Goal: Information Seeking & Learning: Learn about a topic

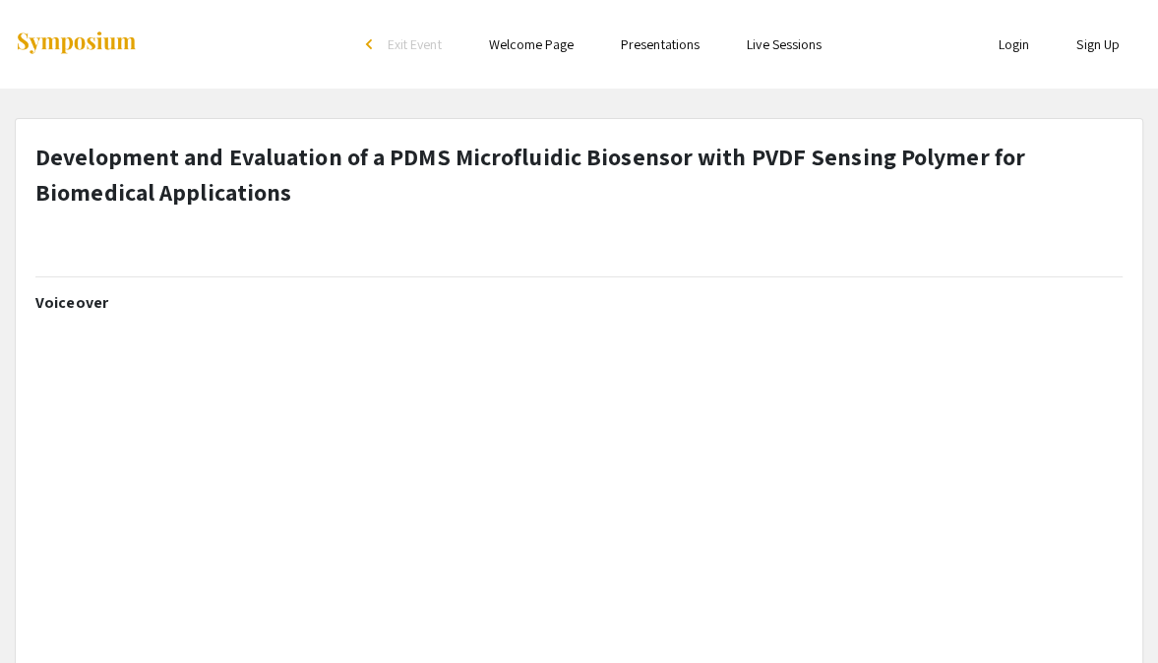
select select "custom"
type input "0"
select select "custom"
type input "1"
select select "auto"
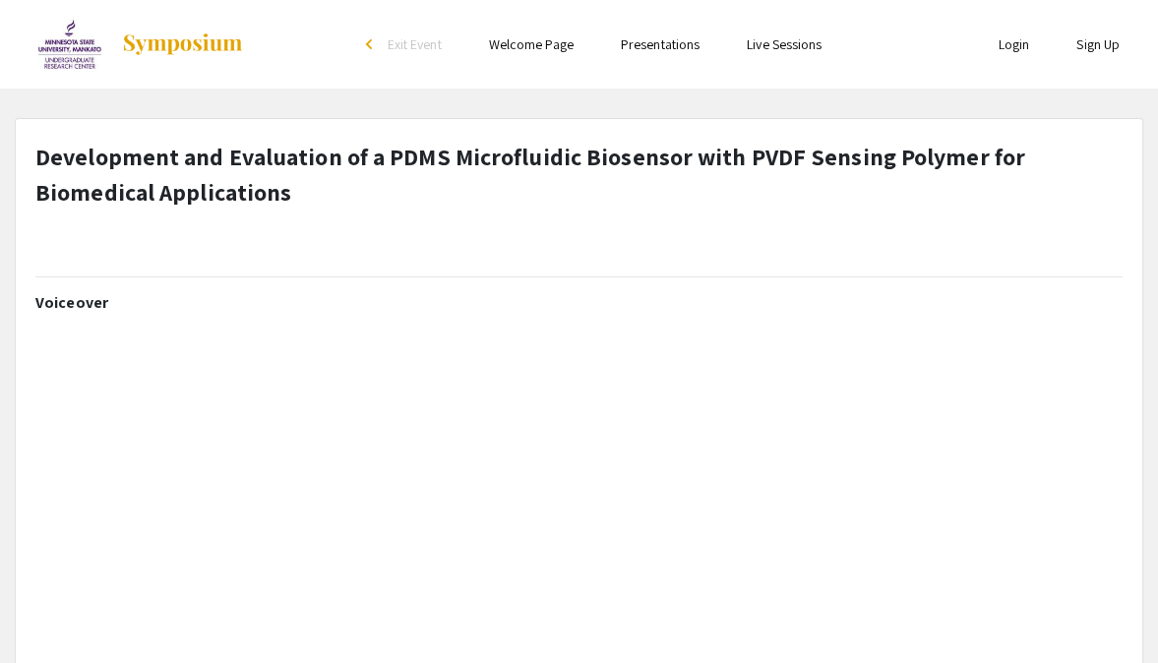
click at [205, 51] on img at bounding box center [182, 44] width 123 height 24
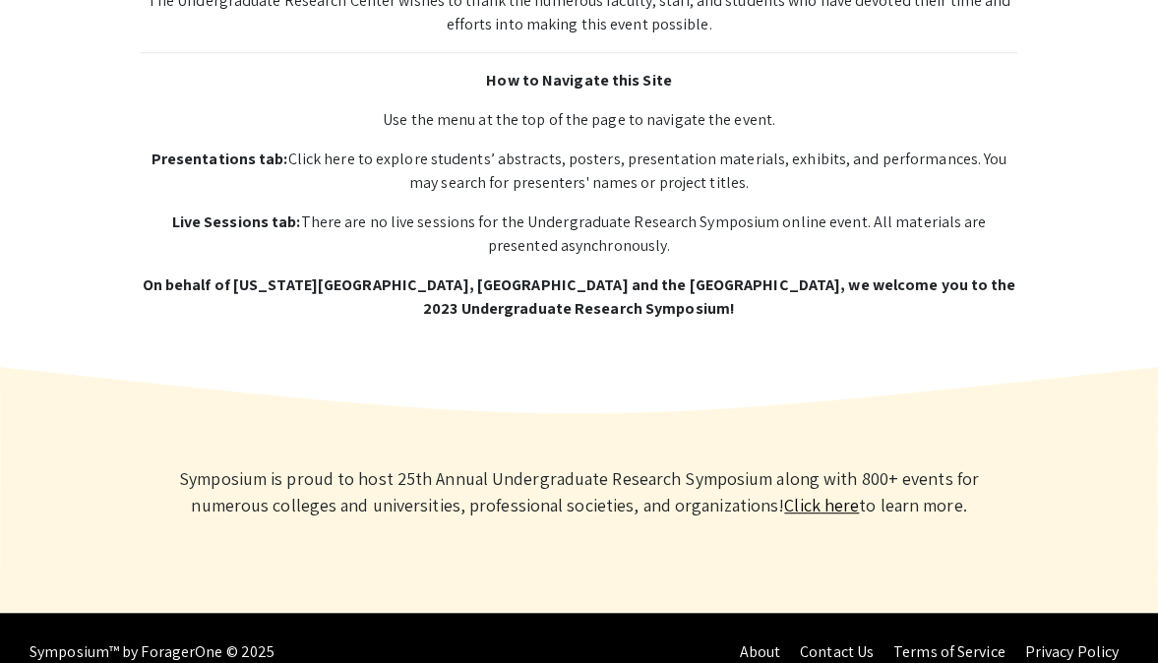
scroll to position [853, 0]
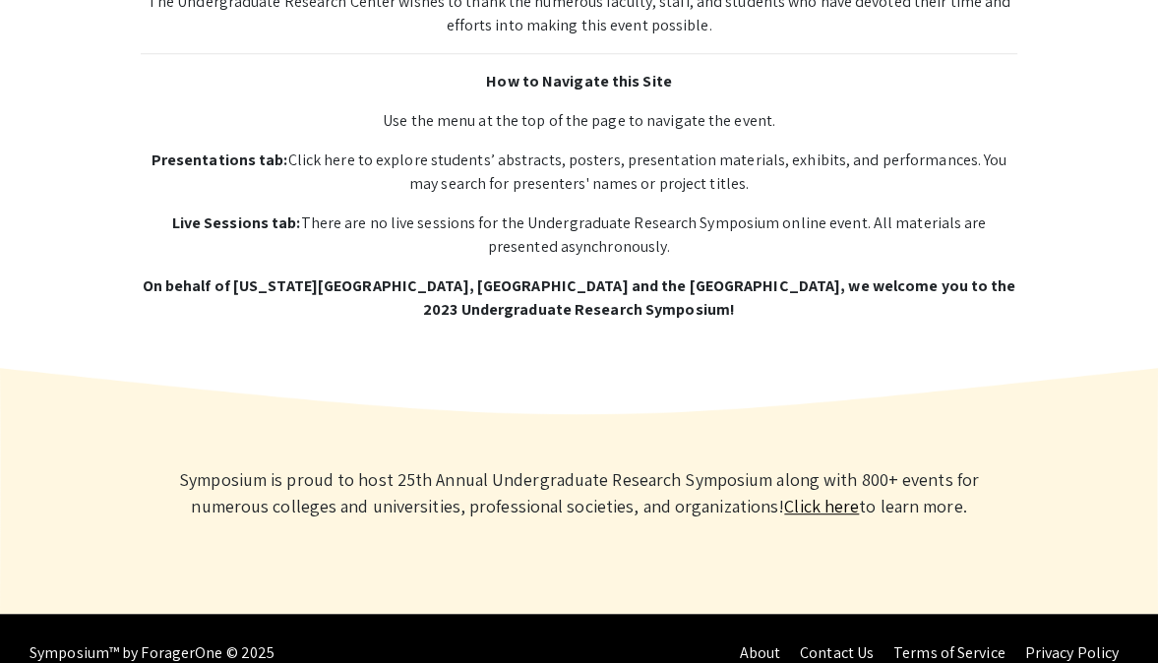
click at [793, 504] on link "Click here" at bounding box center [821, 506] width 75 height 23
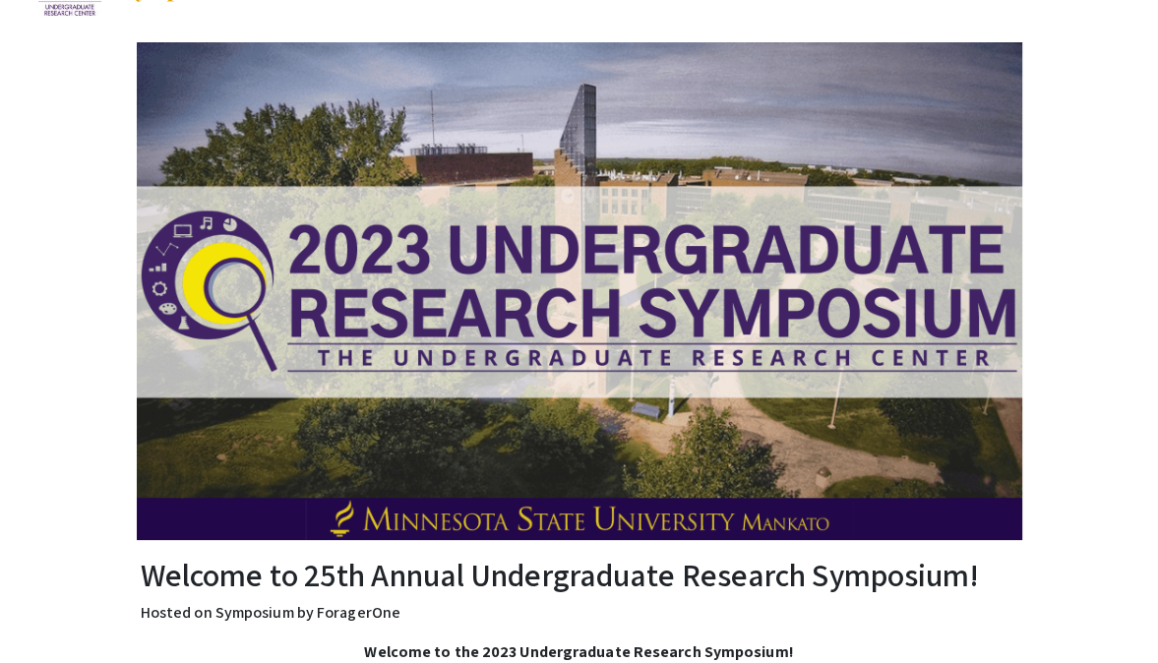
scroll to position [0, 0]
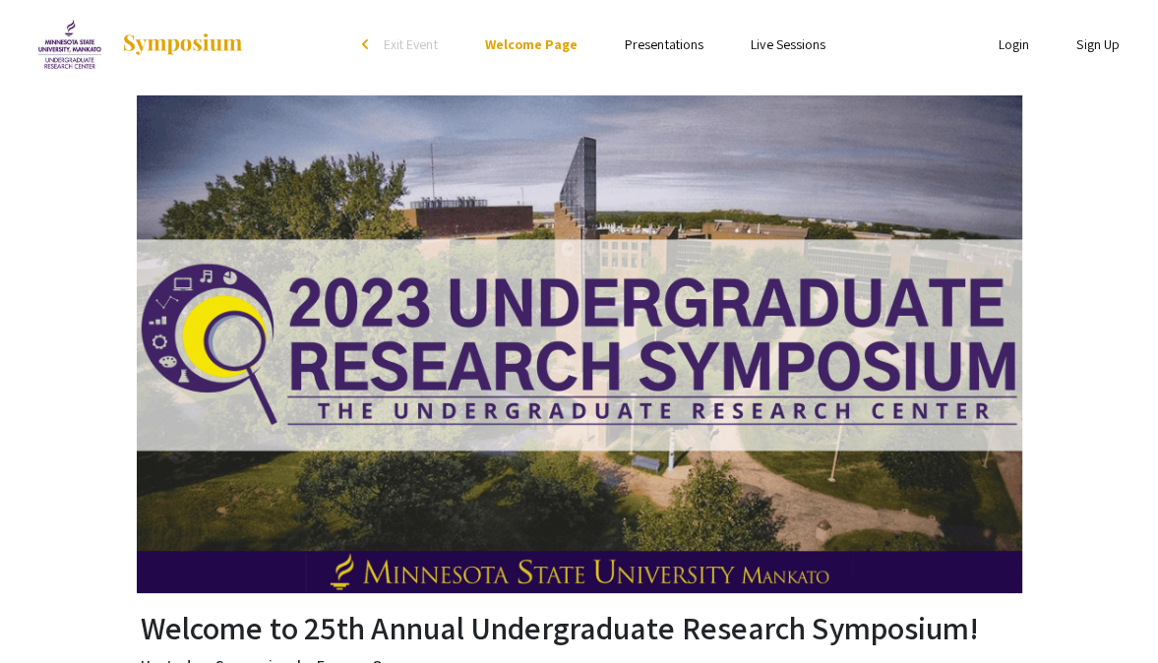
click at [665, 46] on link "Presentations" at bounding box center [664, 44] width 79 height 18
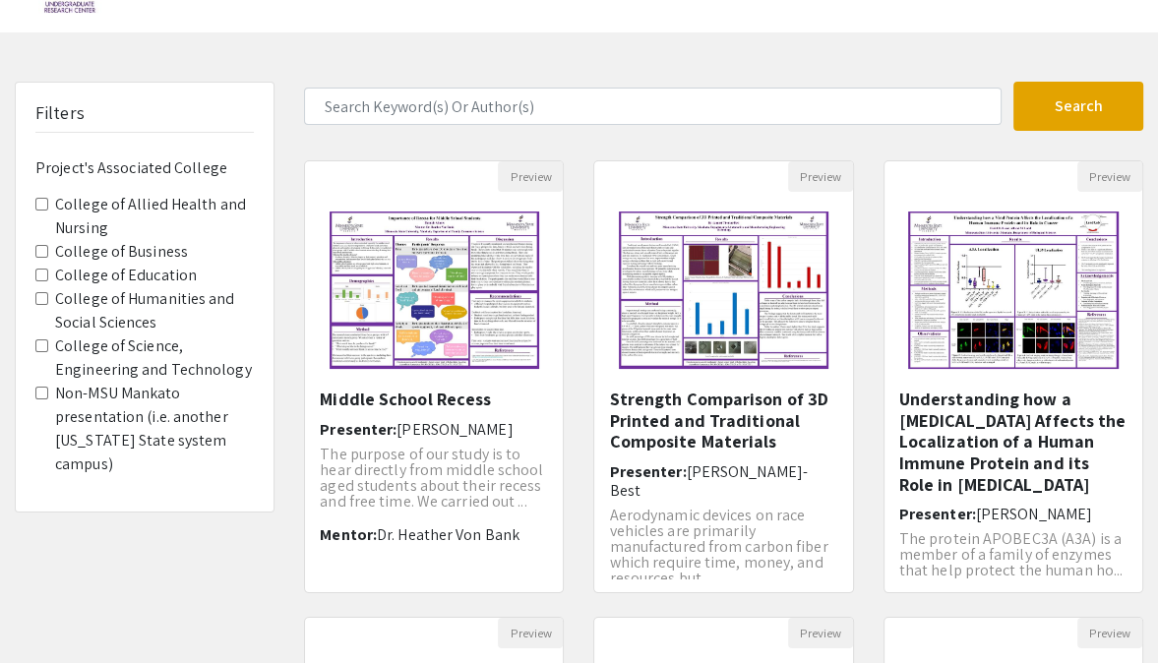
scroll to position [58, 0]
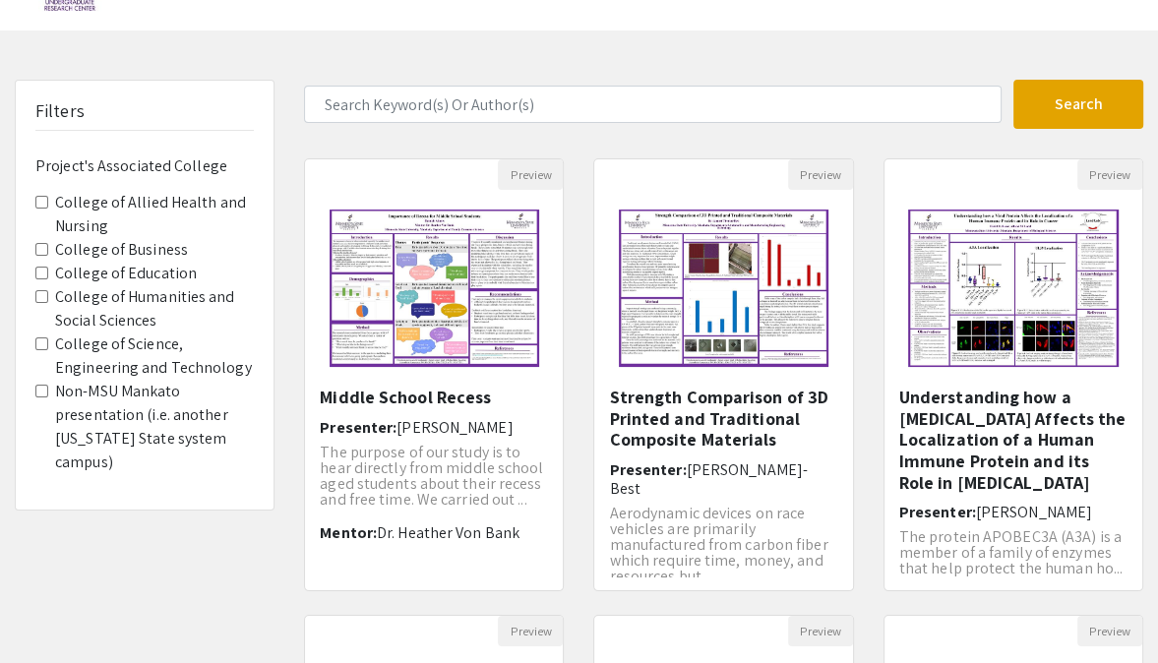
click at [77, 341] on label "College of Science, Engineering and Technology" at bounding box center [154, 356] width 199 height 47
click at [48, 341] on Technology "College of Science, Engineering and Technology" at bounding box center [41, 343] width 13 height 13
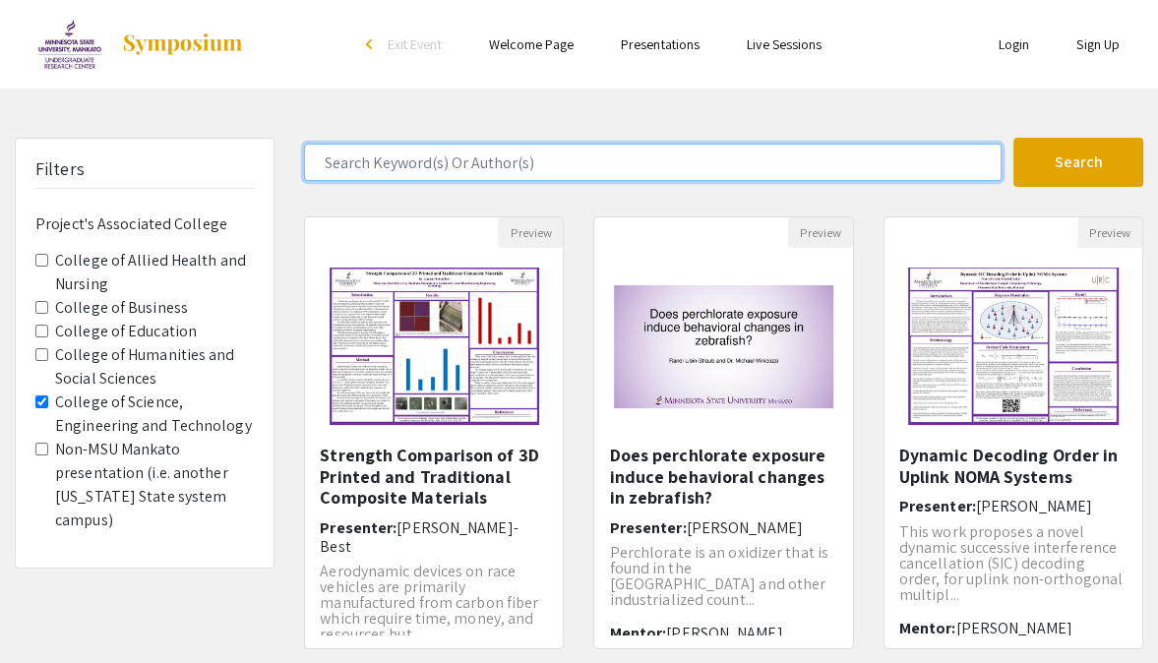
click at [598, 152] on input "Search Keyword(s) Or Author(s)" at bounding box center [652, 162] width 697 height 37
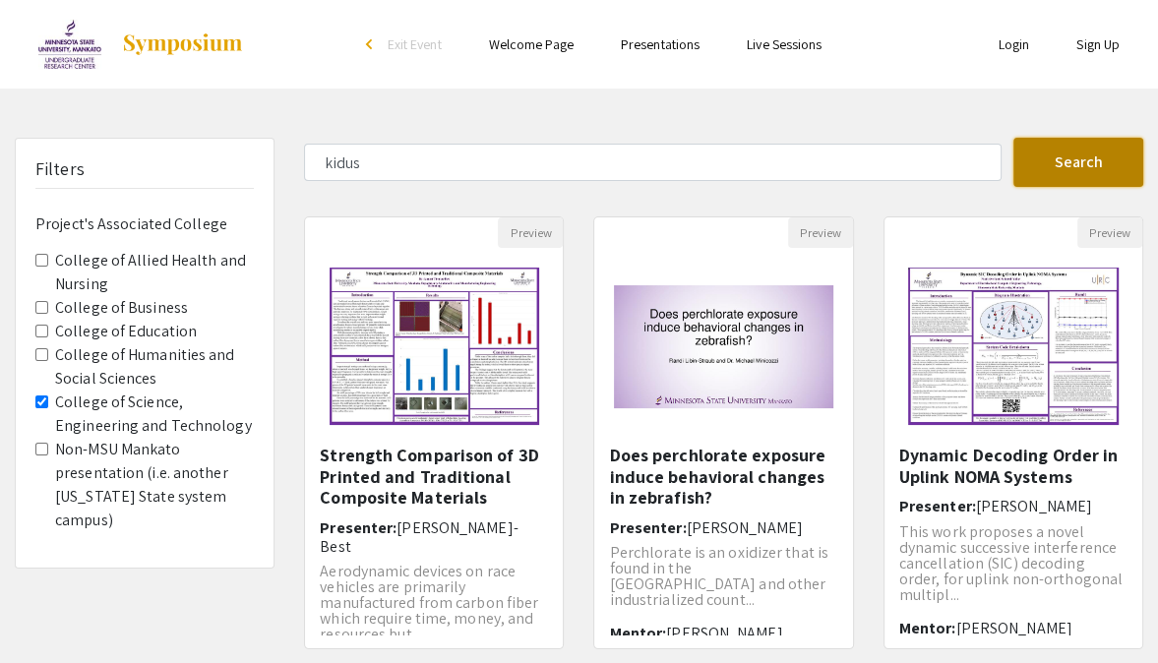
click at [1054, 161] on button "Search" at bounding box center [1078, 162] width 130 height 49
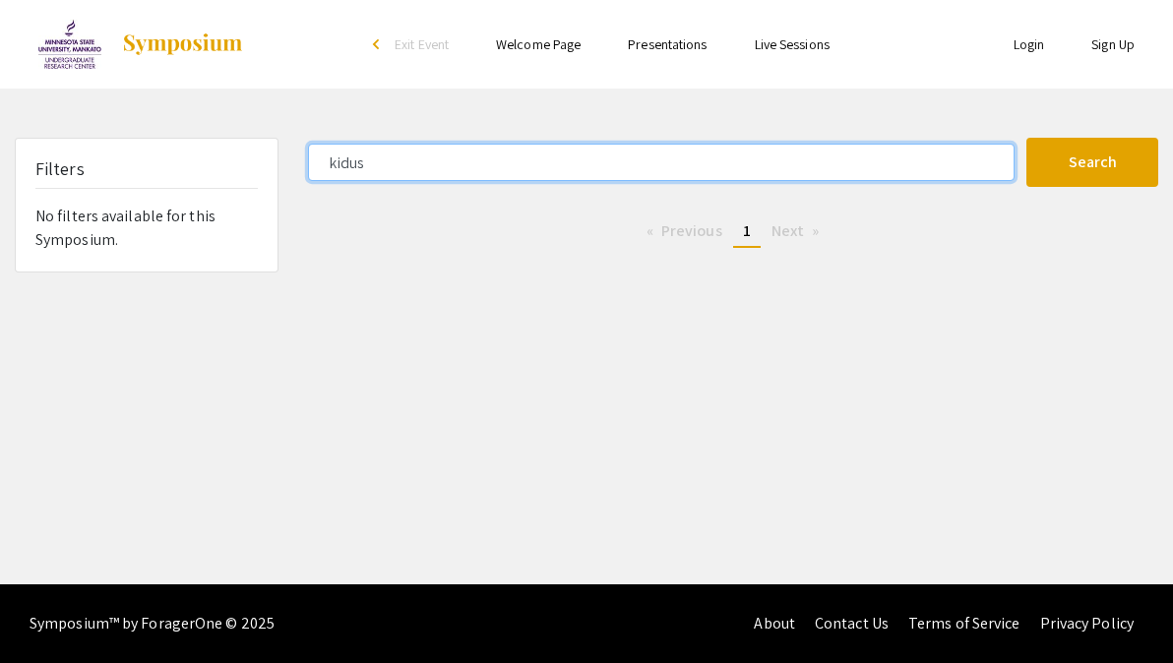
click at [510, 163] on input "kidus" at bounding box center [661, 162] width 706 height 37
type input "k"
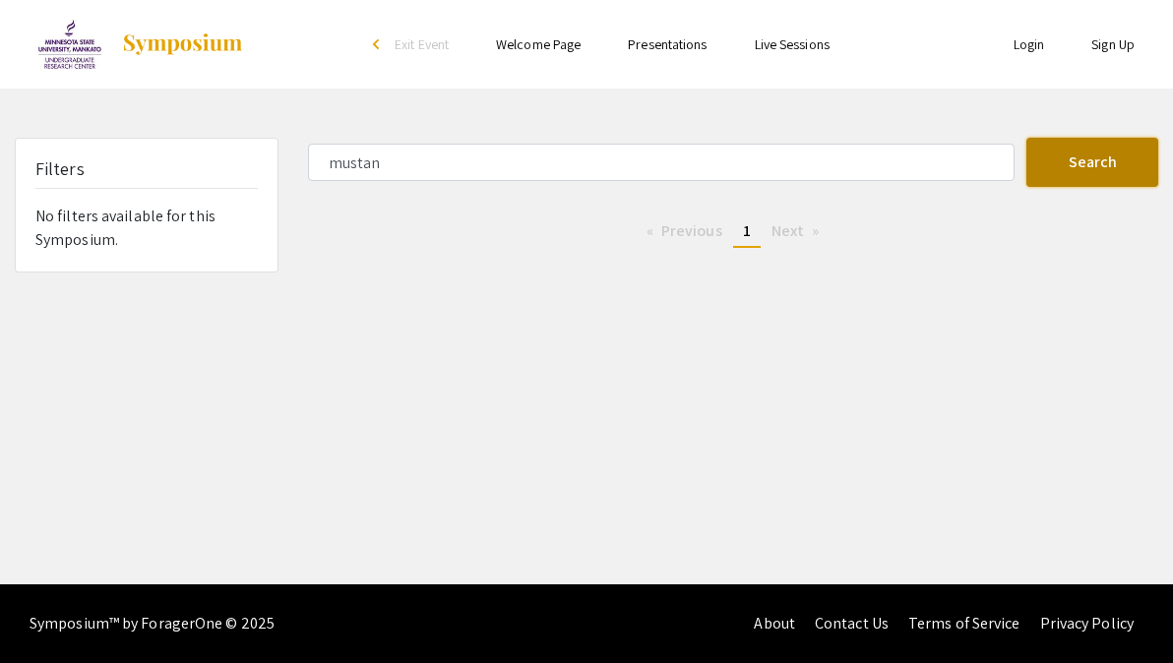
click at [1055, 149] on button "Search" at bounding box center [1092, 162] width 132 height 49
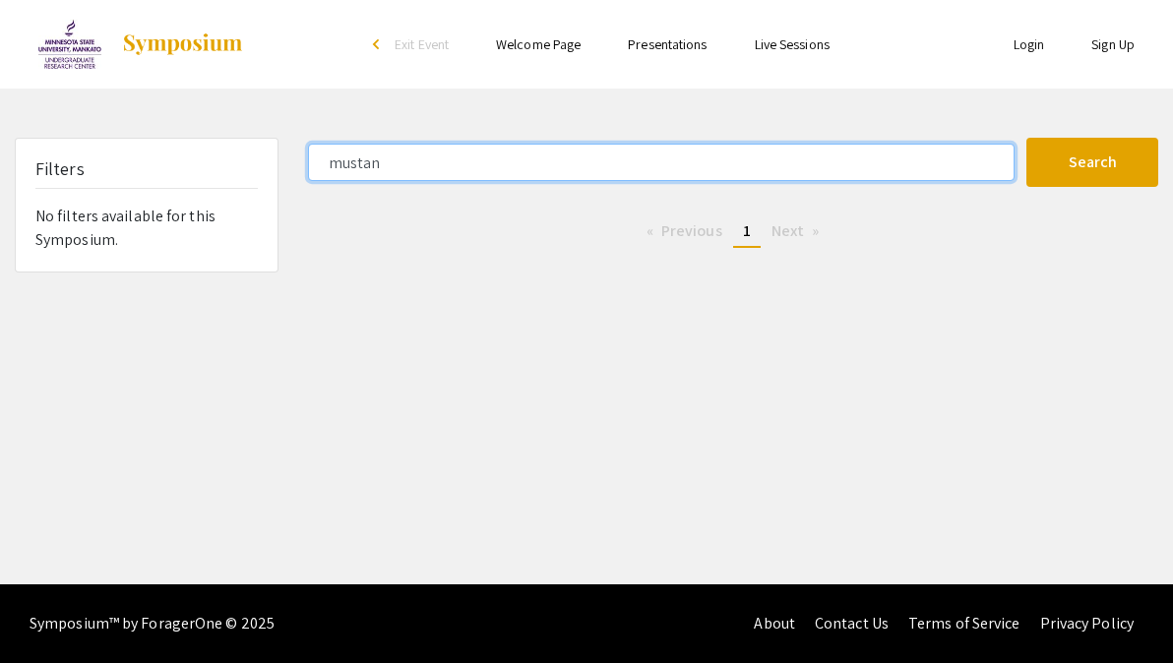
click at [707, 168] on input "mustan" at bounding box center [661, 162] width 706 height 37
type input "m"
type input "bhushan"
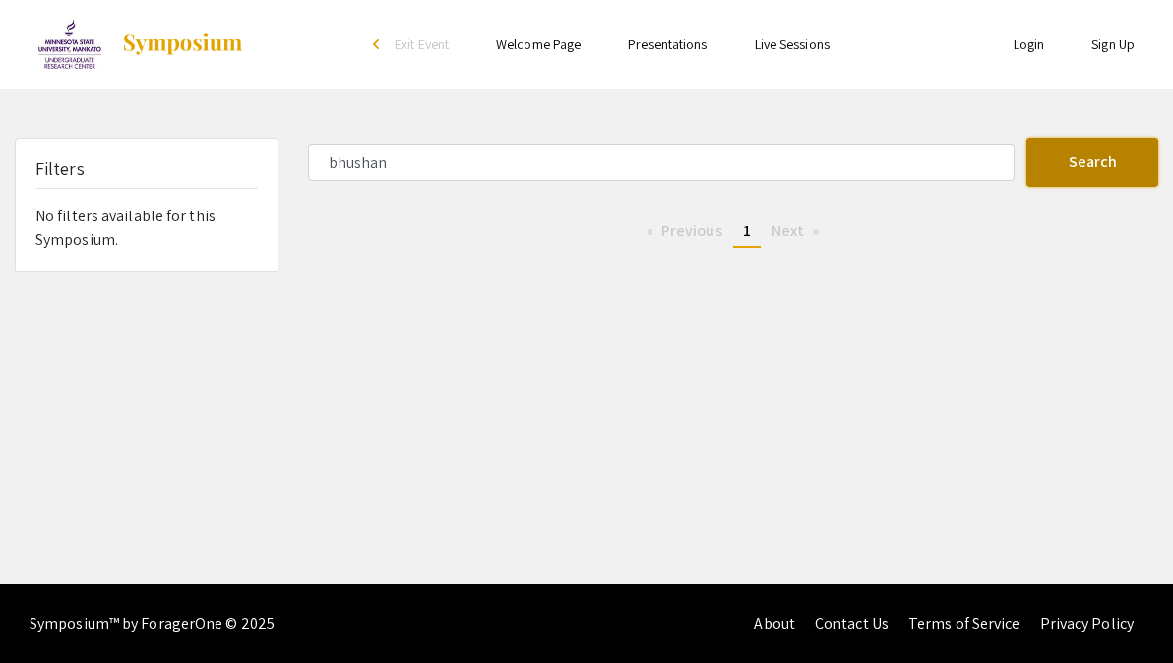
click at [1064, 180] on button "Search" at bounding box center [1092, 162] width 132 height 49
click at [681, 38] on link "Presentations" at bounding box center [667, 44] width 79 height 18
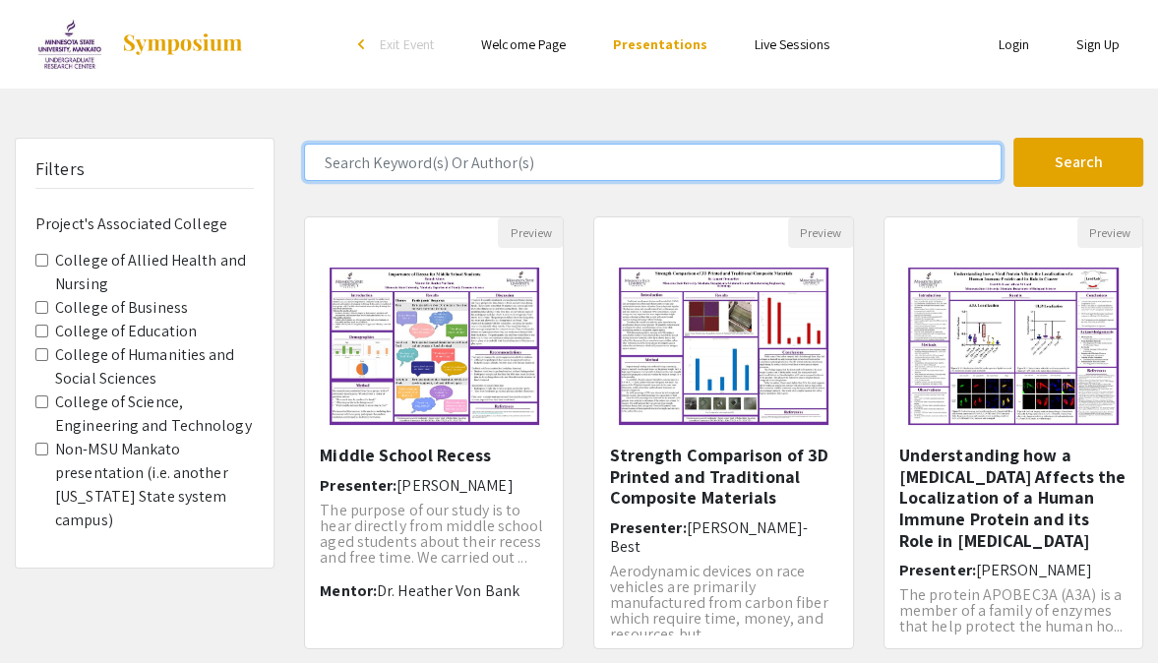
click at [536, 171] on input "Search Keyword(s) Or Author(s)" at bounding box center [652, 162] width 697 height 37
type input "bhushan"
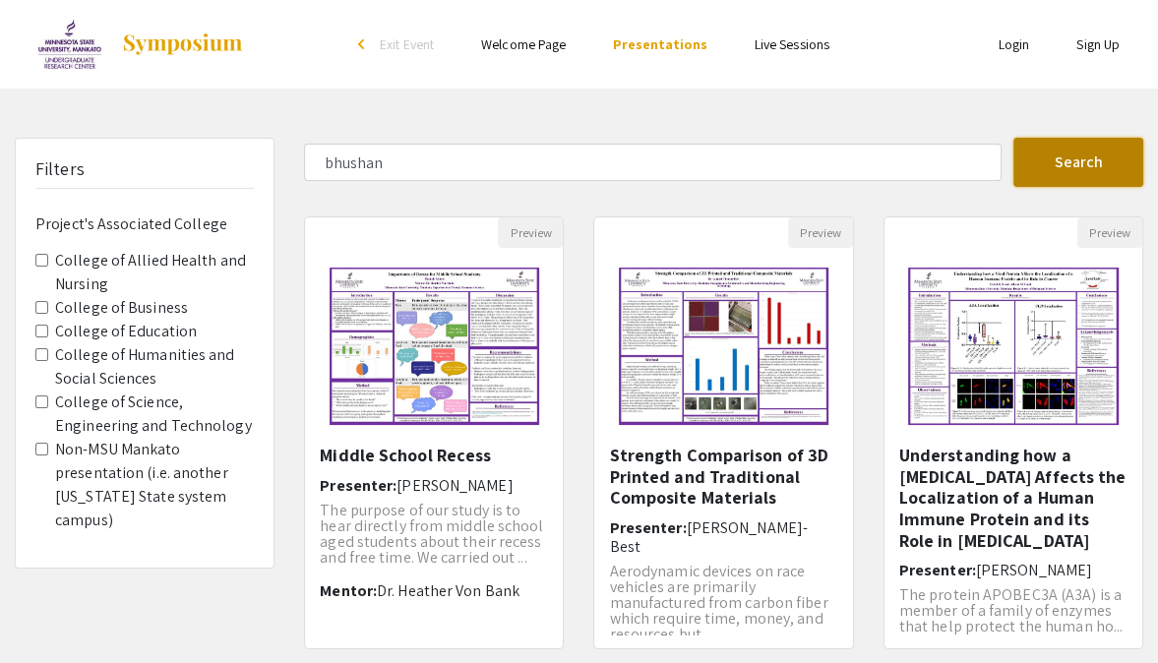
click at [1040, 147] on button "Search" at bounding box center [1078, 162] width 130 height 49
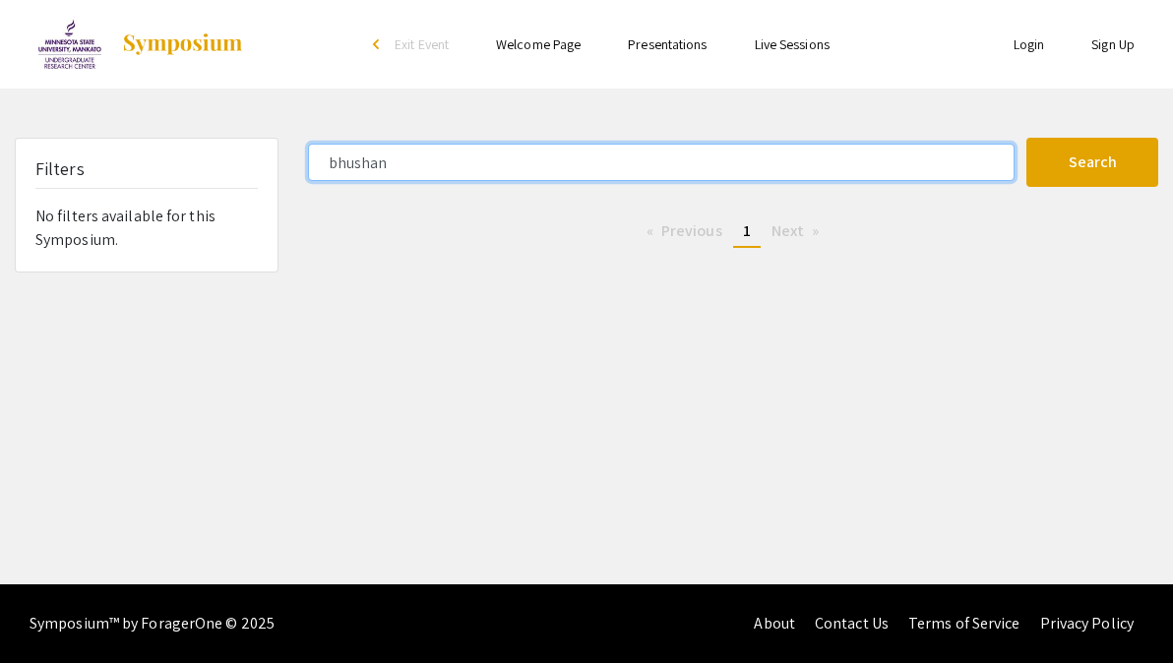
click at [606, 164] on input "bhushan" at bounding box center [661, 162] width 706 height 37
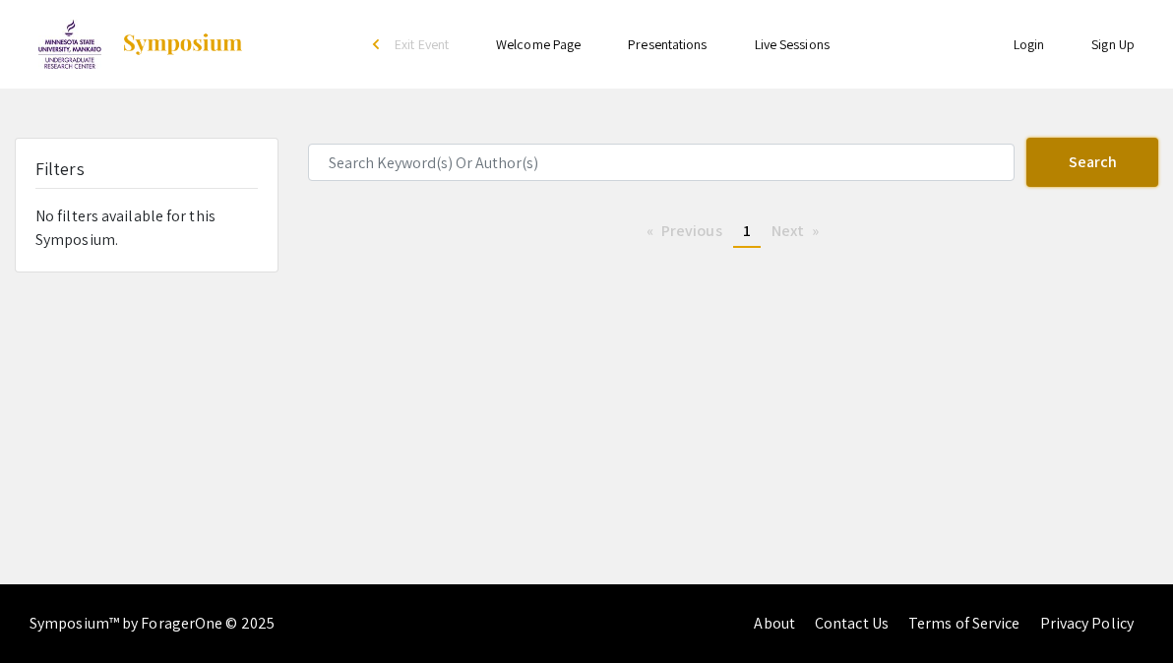
click at [1101, 165] on button "Search" at bounding box center [1092, 162] width 132 height 49
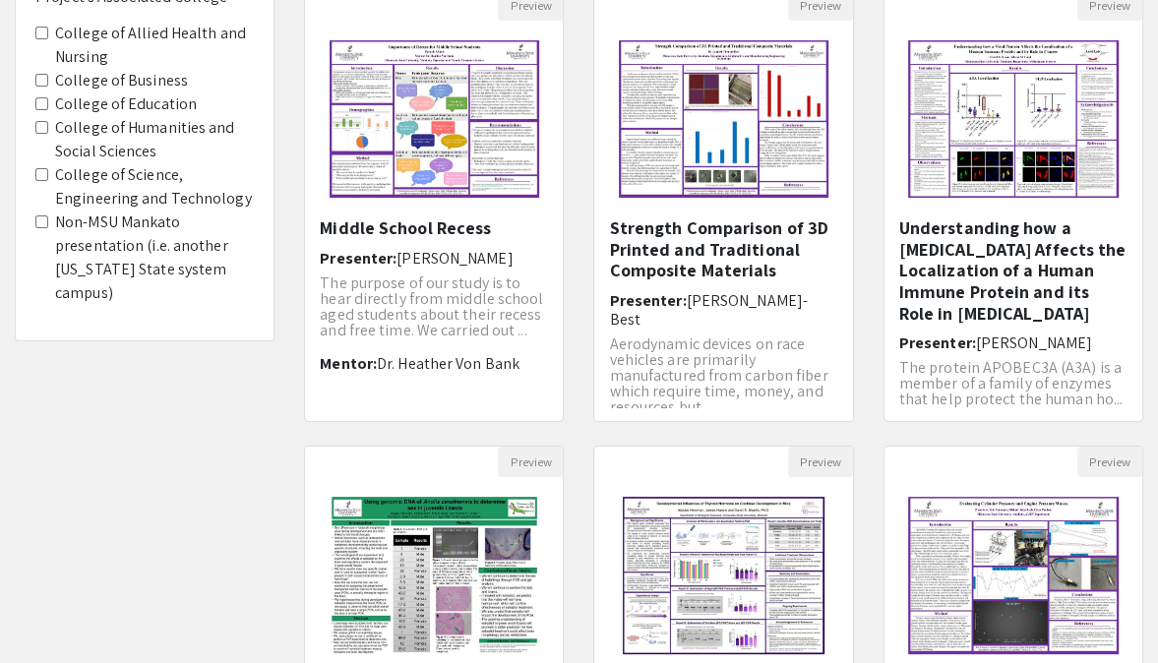
scroll to position [228, 0]
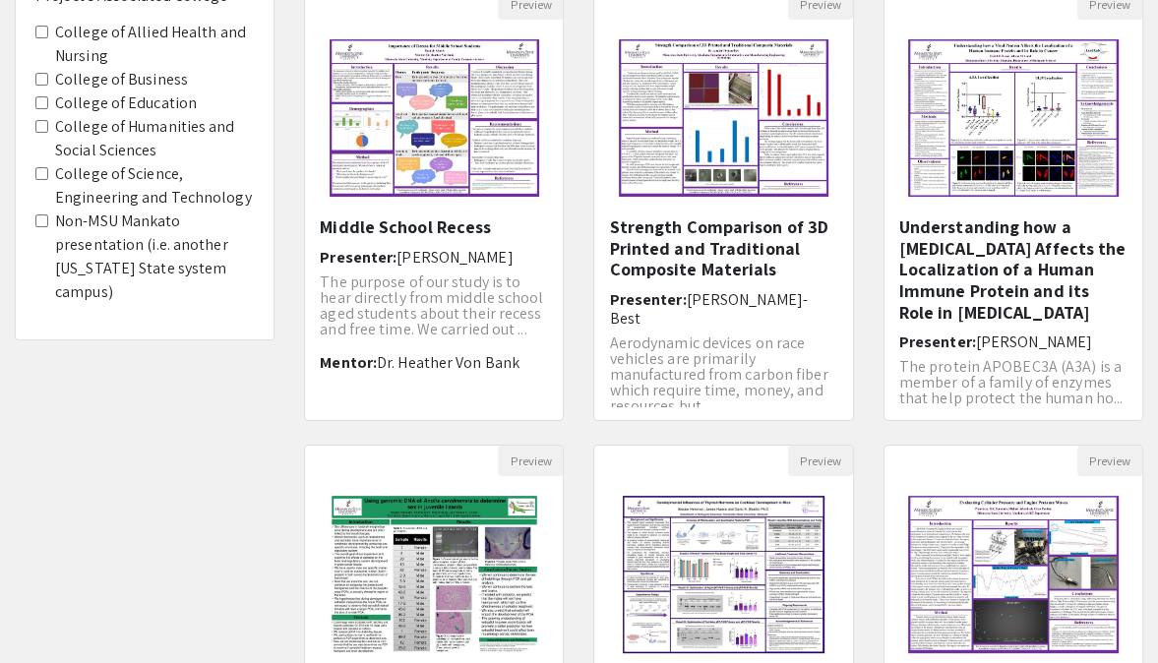
click at [79, 177] on label "College of Science, Engineering and Technology" at bounding box center [154, 185] width 199 height 47
click at [48, 177] on Technology "College of Science, Engineering and Technology" at bounding box center [41, 173] width 13 height 13
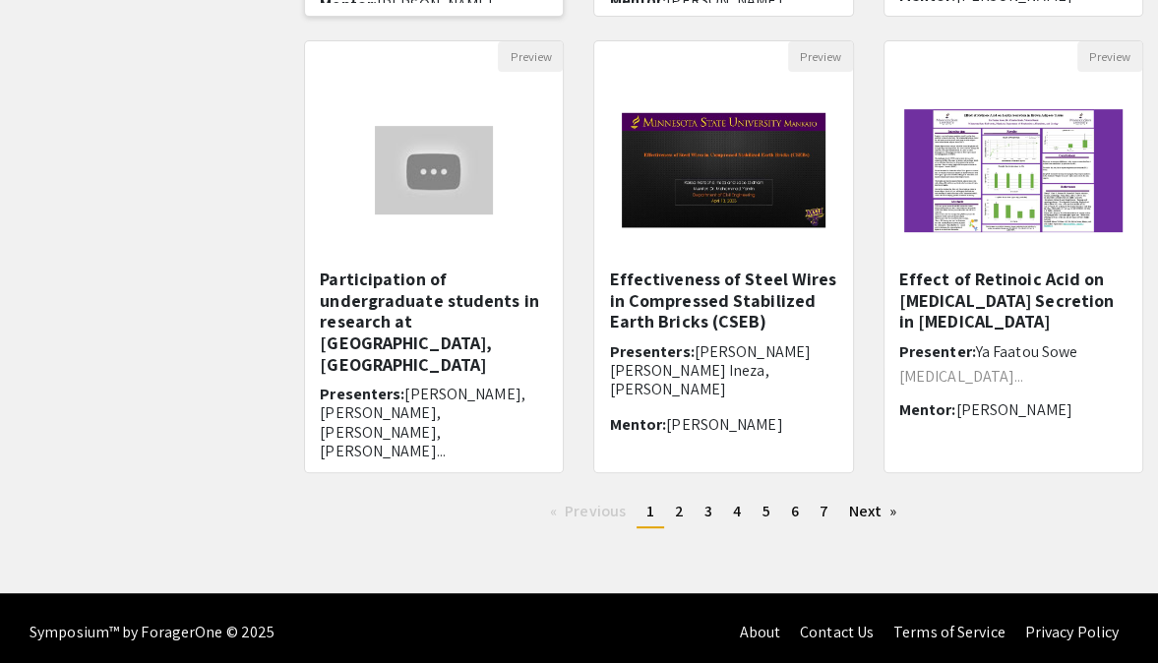
scroll to position [640, 0]
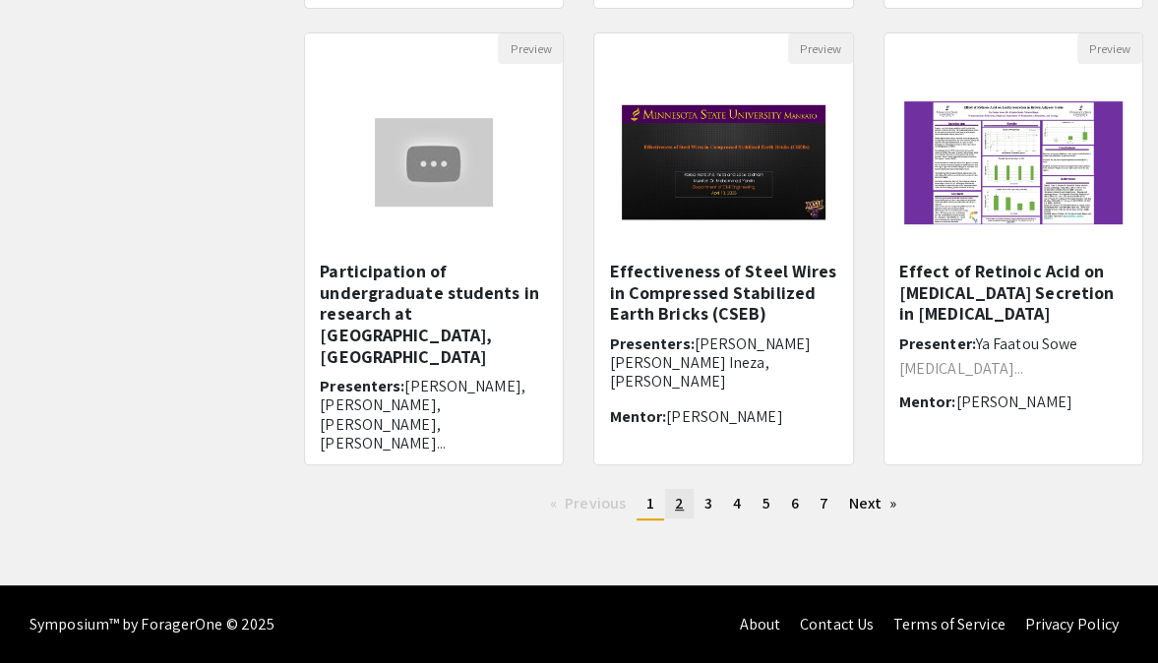
click at [686, 508] on link "page 2" at bounding box center [679, 504] width 29 height 30
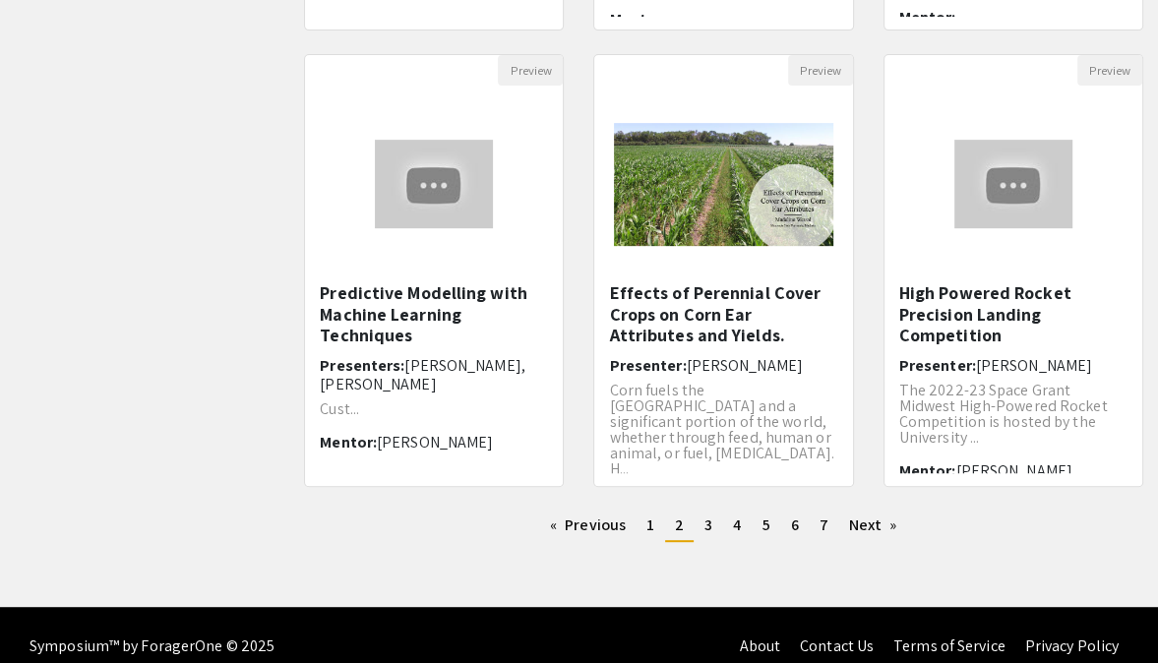
scroll to position [620, 0]
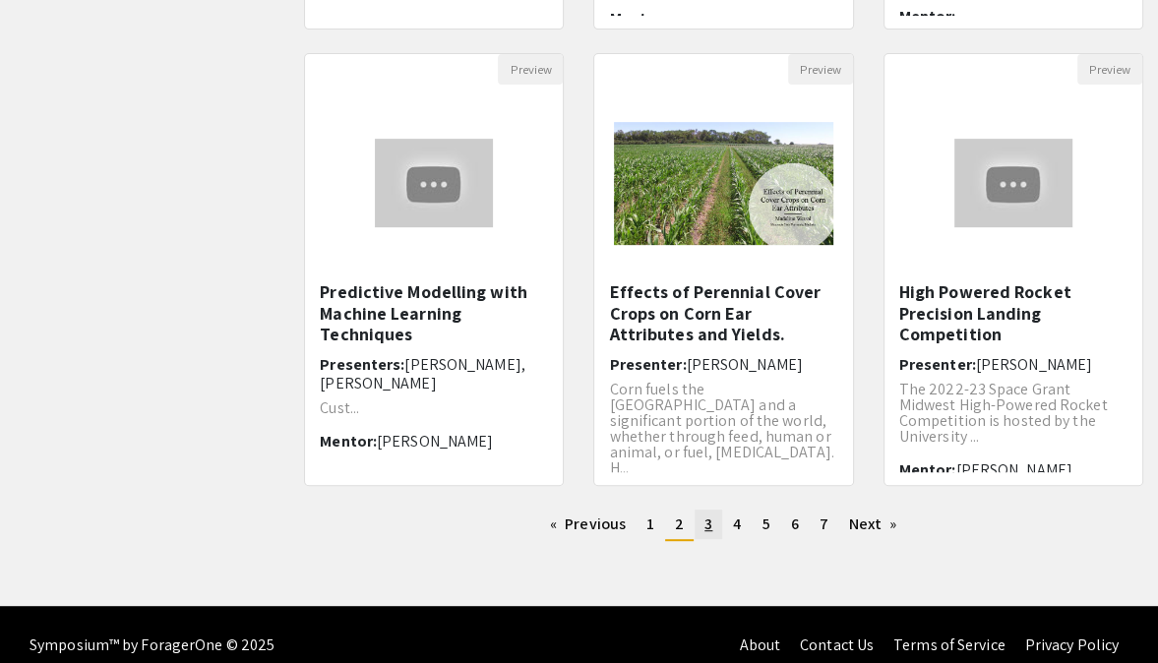
click at [708, 533] on span "3" at bounding box center [708, 524] width 8 height 21
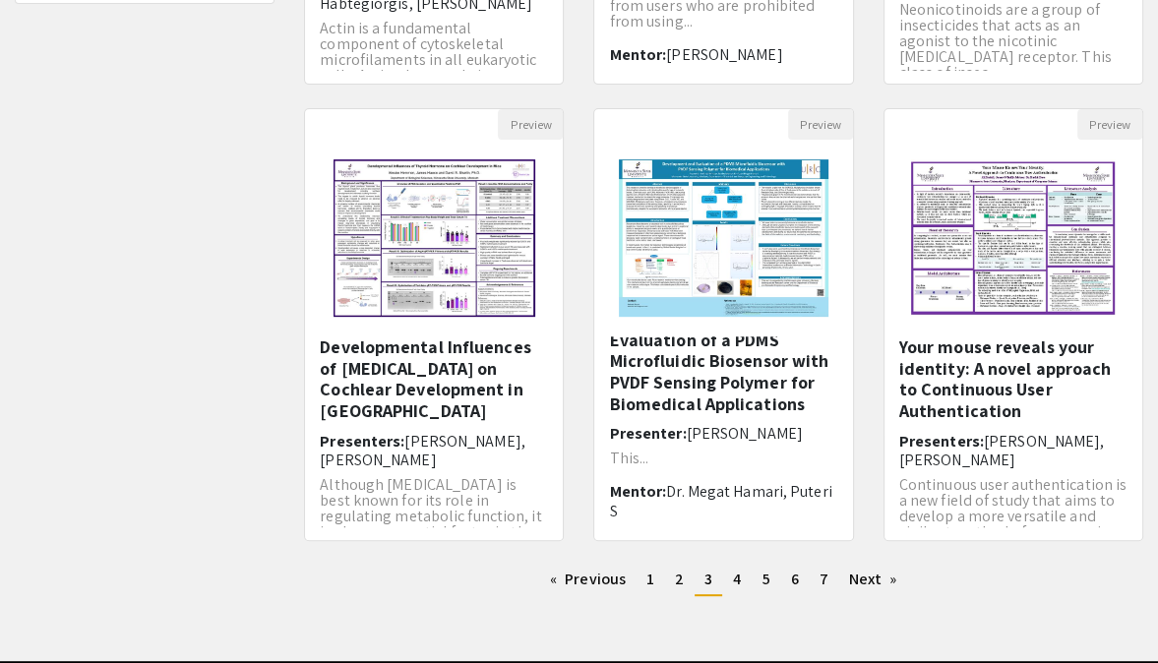
scroll to position [566, 0]
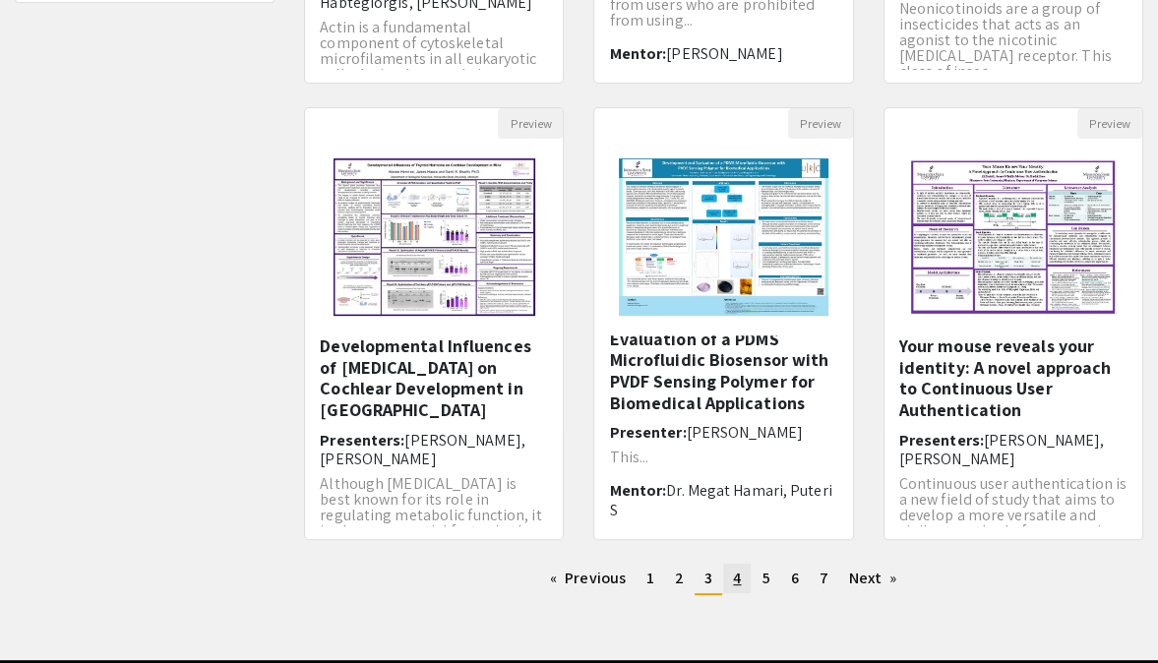
click at [730, 578] on link "page 4" at bounding box center [737, 579] width 28 height 30
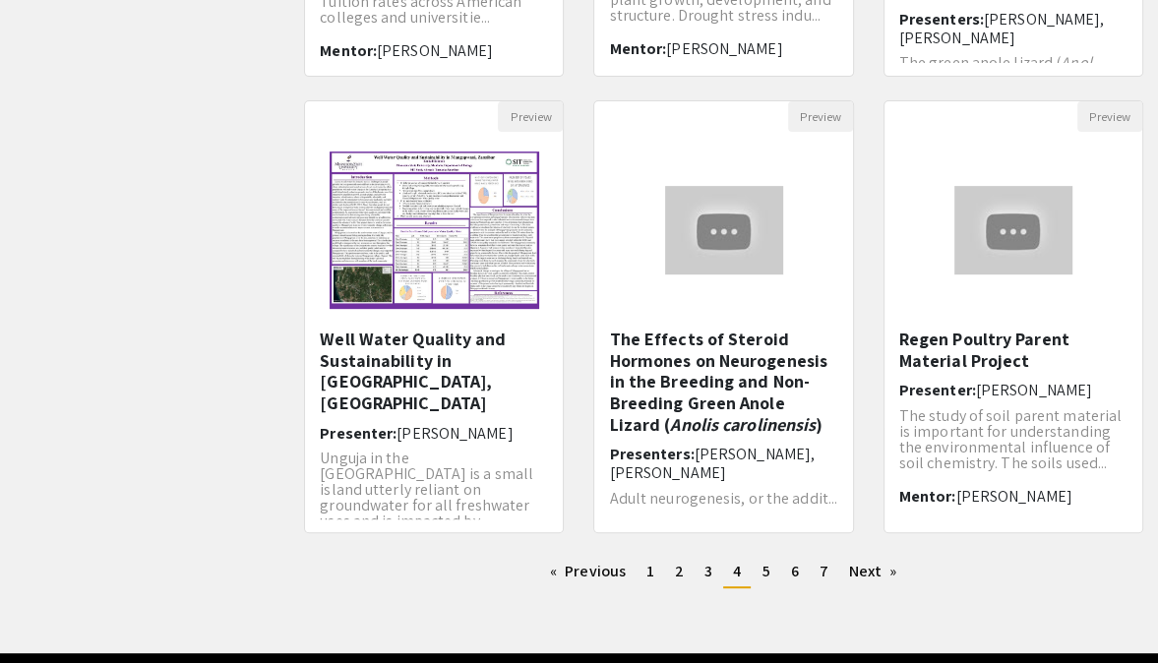
scroll to position [574, 0]
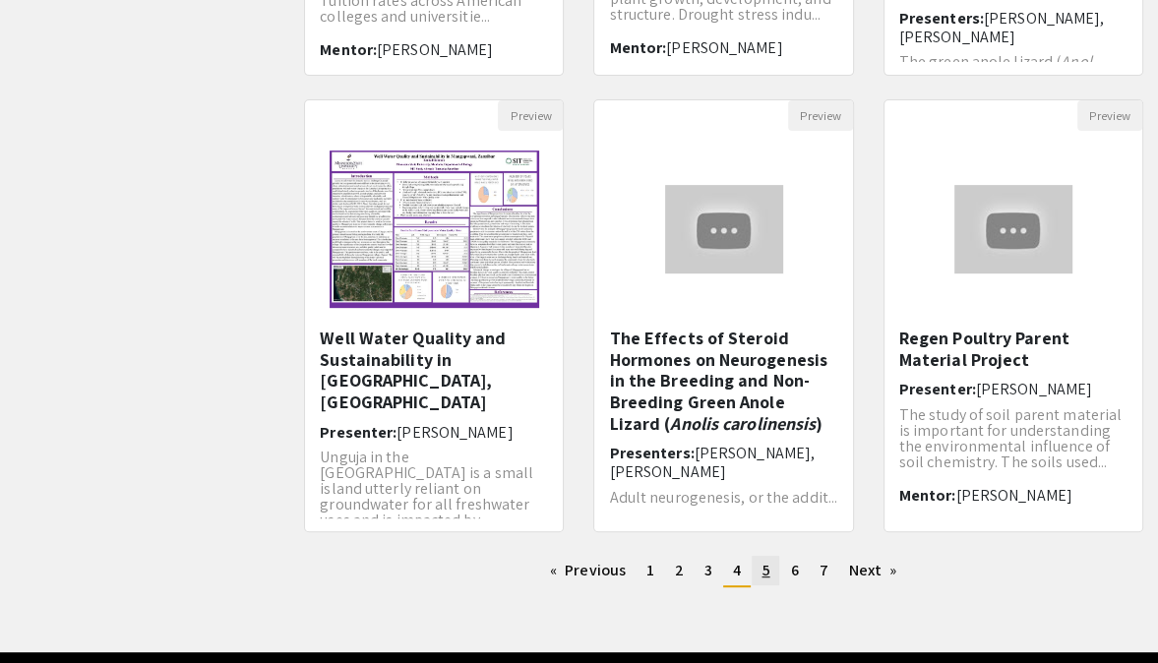
click at [755, 572] on link "page 5" at bounding box center [766, 571] width 28 height 30
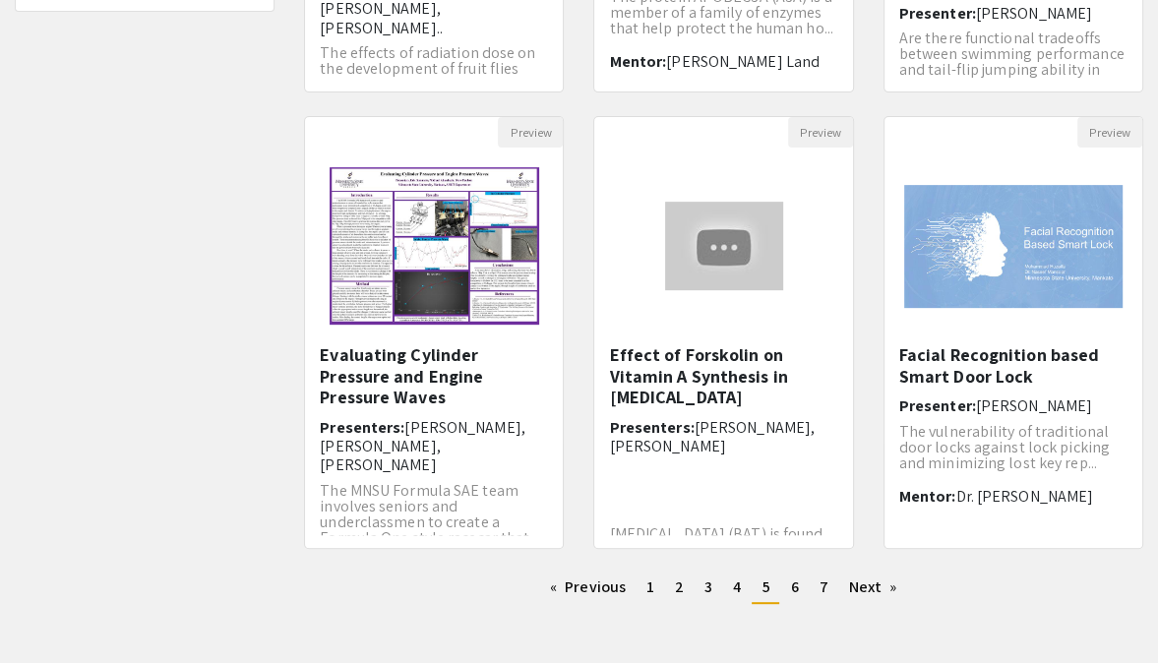
click at [788, 602] on ul "Previous page 5 / 7 page 1 page 2 page 3 page 4 You're on page 5 page 6 page 7 …" at bounding box center [723, 588] width 839 height 31
click at [789, 598] on link "page 6" at bounding box center [794, 588] width 28 height 30
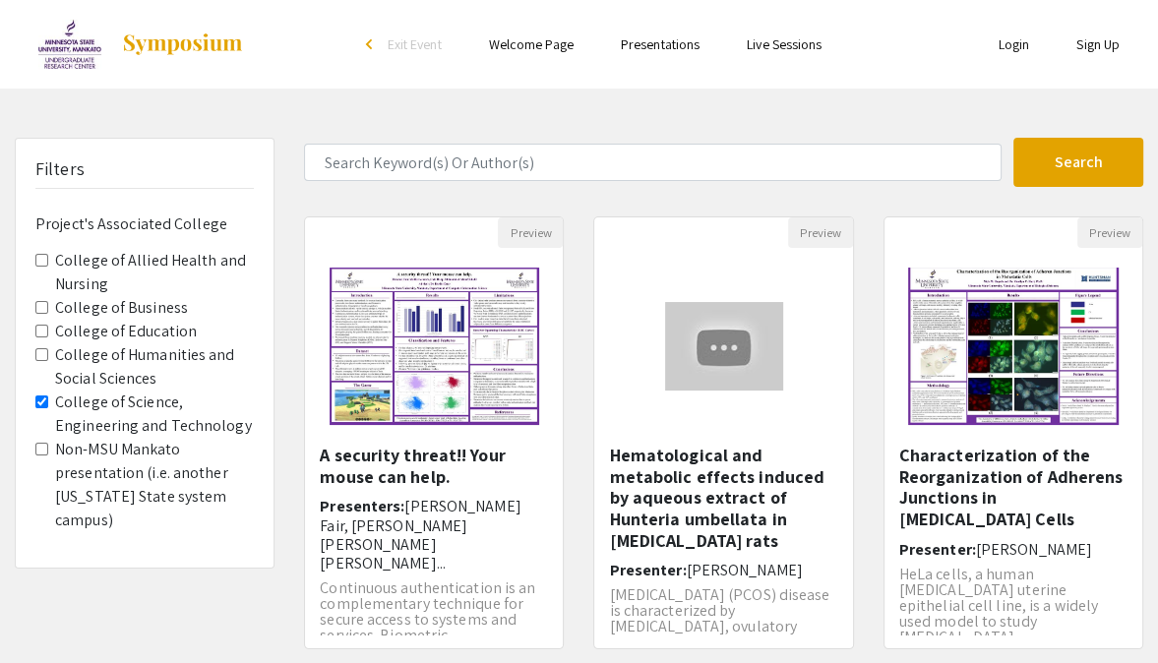
click at [789, 598] on p "Polycystic ovarian syndrome (PCOS) disease is characterized by androgen excess,…" at bounding box center [723, 618] width 228 height 63
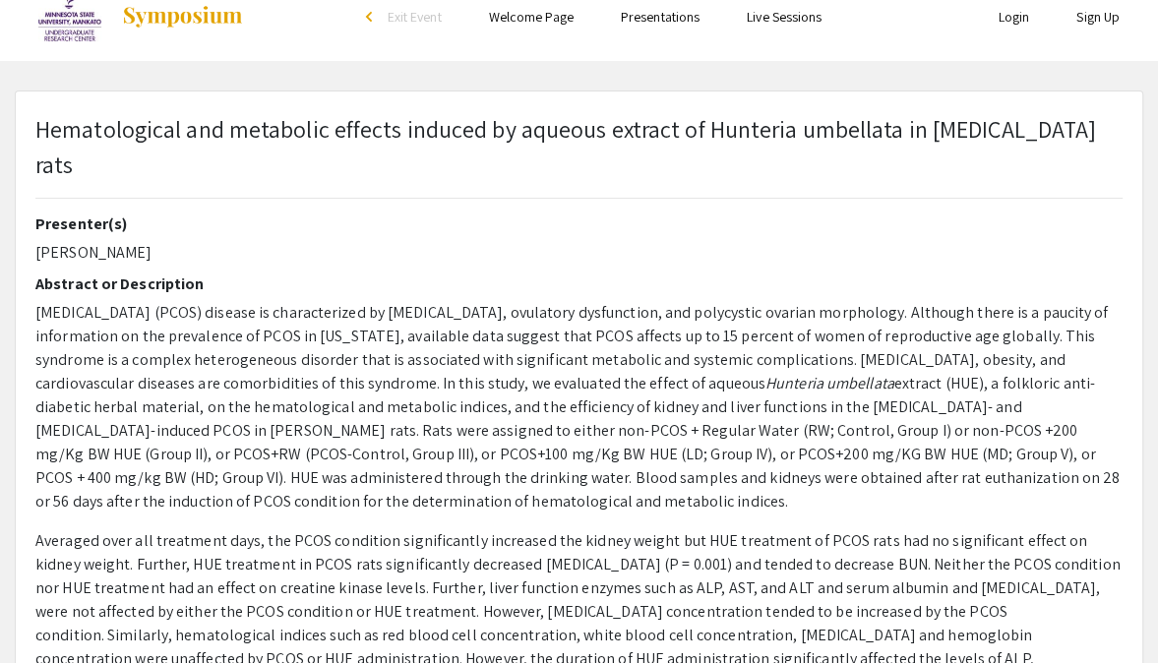
scroll to position [29, 0]
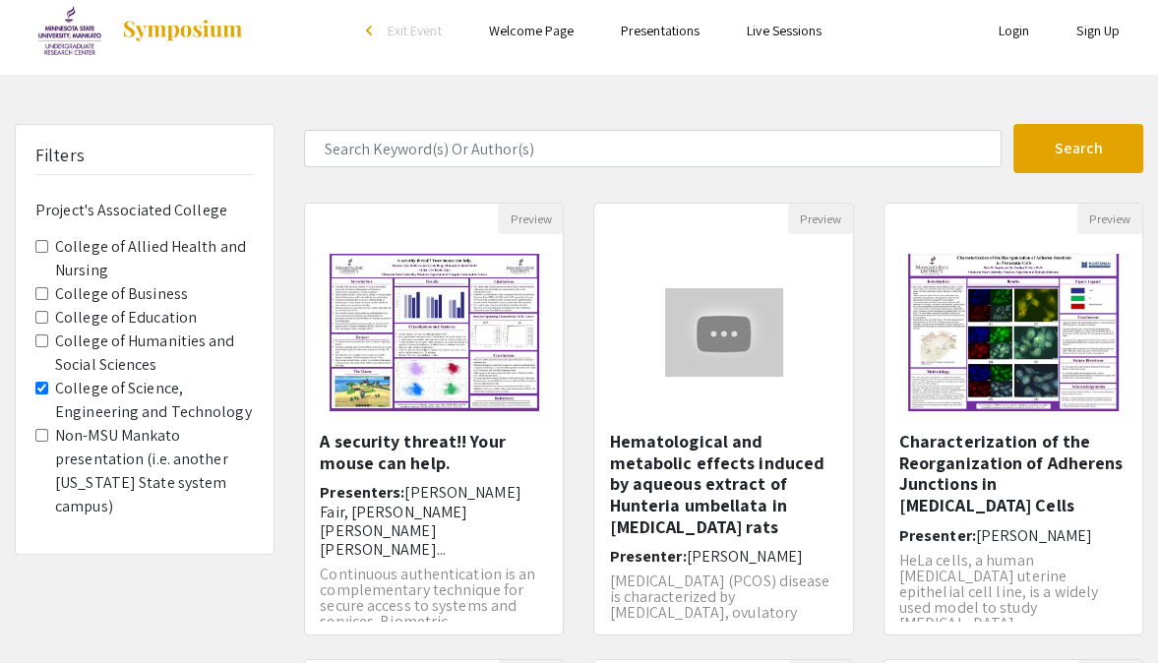
scroll to position [8, 0]
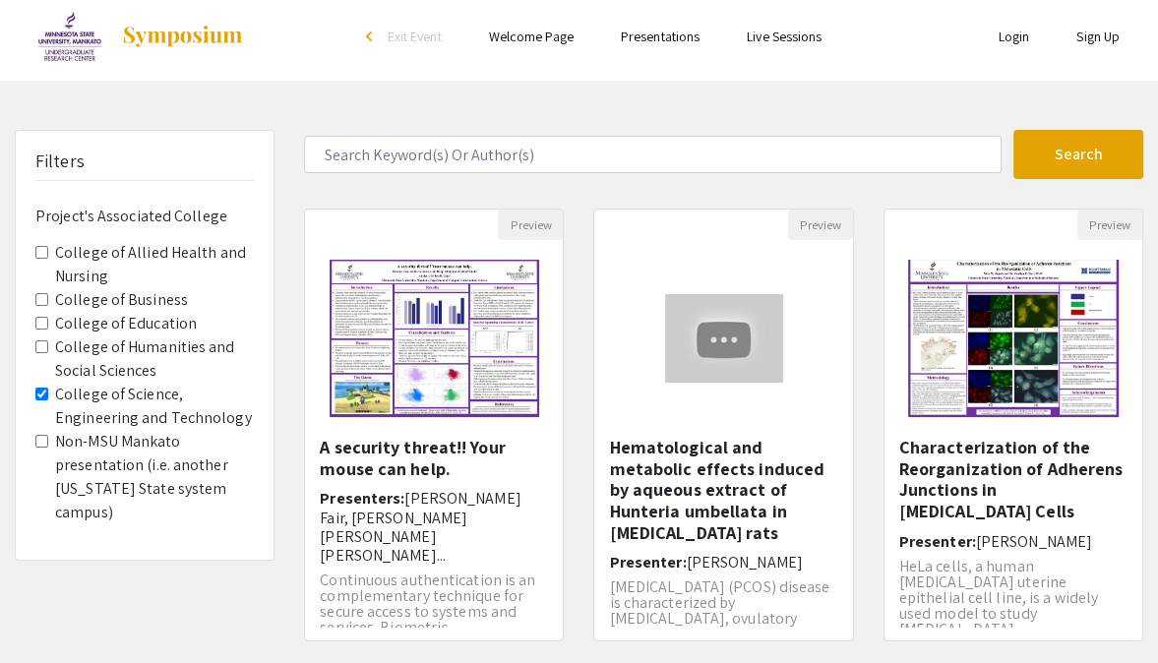
click at [118, 392] on label "College of Science, Engineering and Technology" at bounding box center [154, 406] width 199 height 47
click at [48, 392] on Technology "College of Science, Engineering and Technology" at bounding box center [41, 394] width 13 height 13
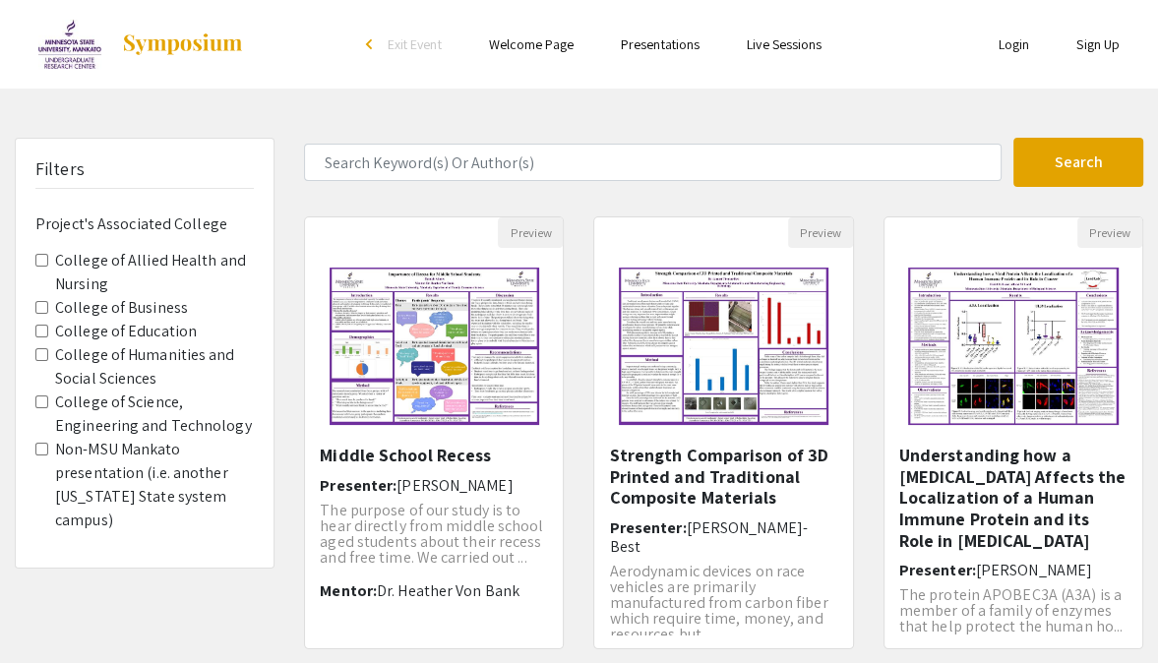
click at [91, 46] on img at bounding box center [69, 44] width 63 height 49
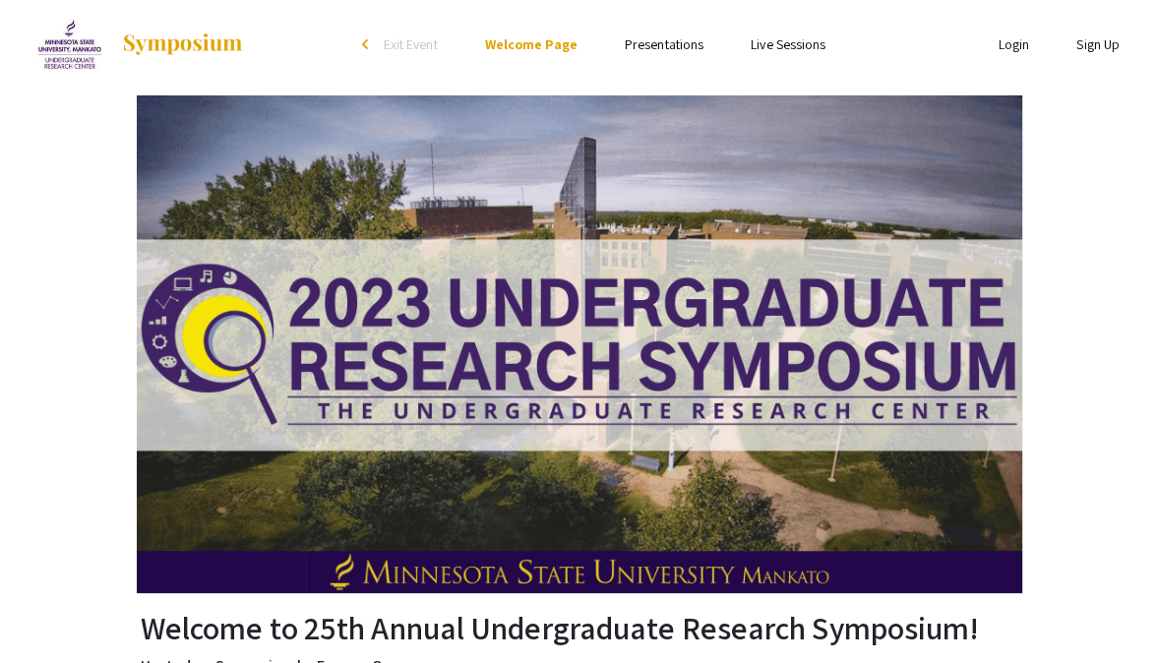
click at [54, 40] on img at bounding box center [69, 44] width 63 height 49
click at [407, 41] on span "Exit Event" at bounding box center [411, 44] width 54 height 18
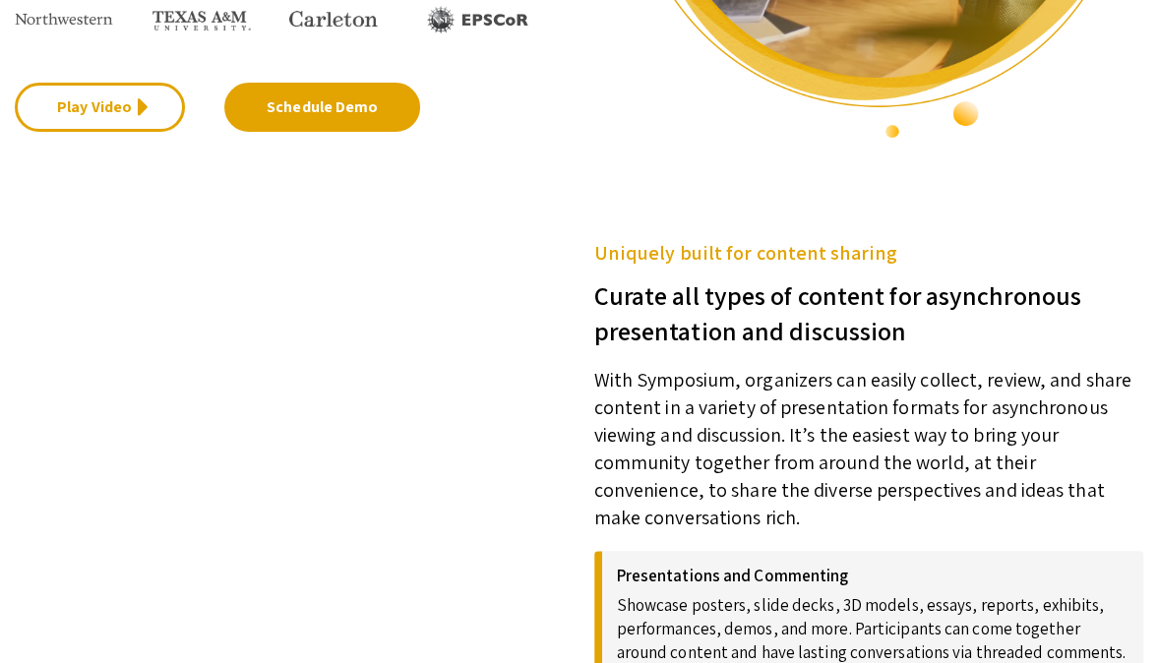
scroll to position [529, 0]
